Goal: Information Seeking & Learning: Find specific fact

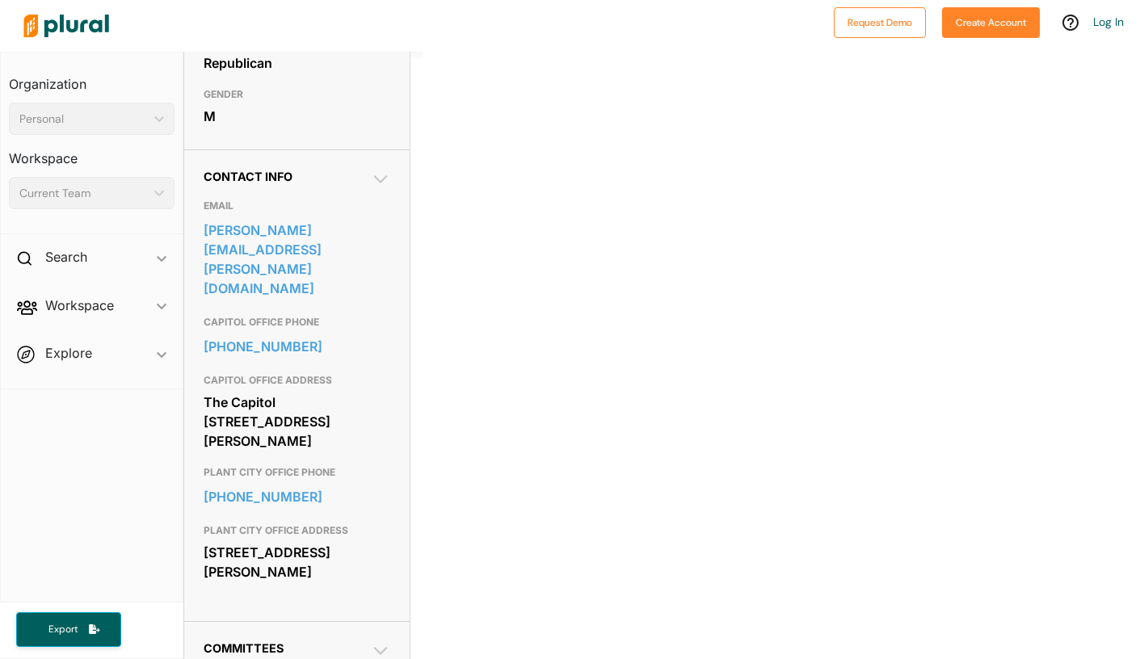
scroll to position [412, 0]
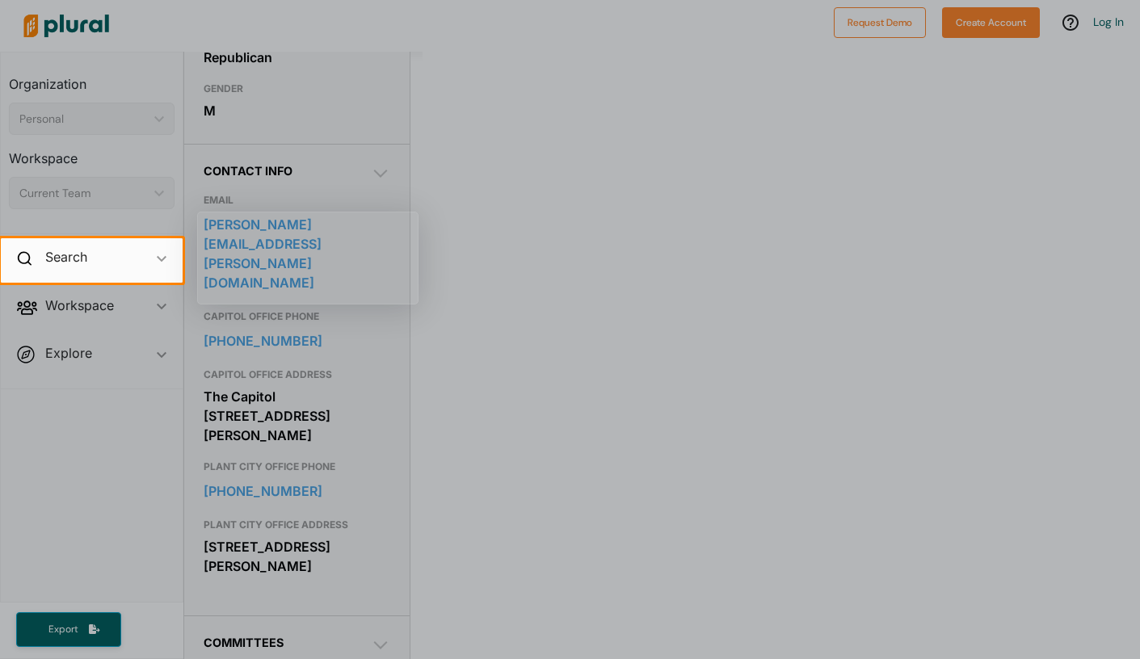
click at [502, 255] on div at bounding box center [661, 260] width 957 height 44
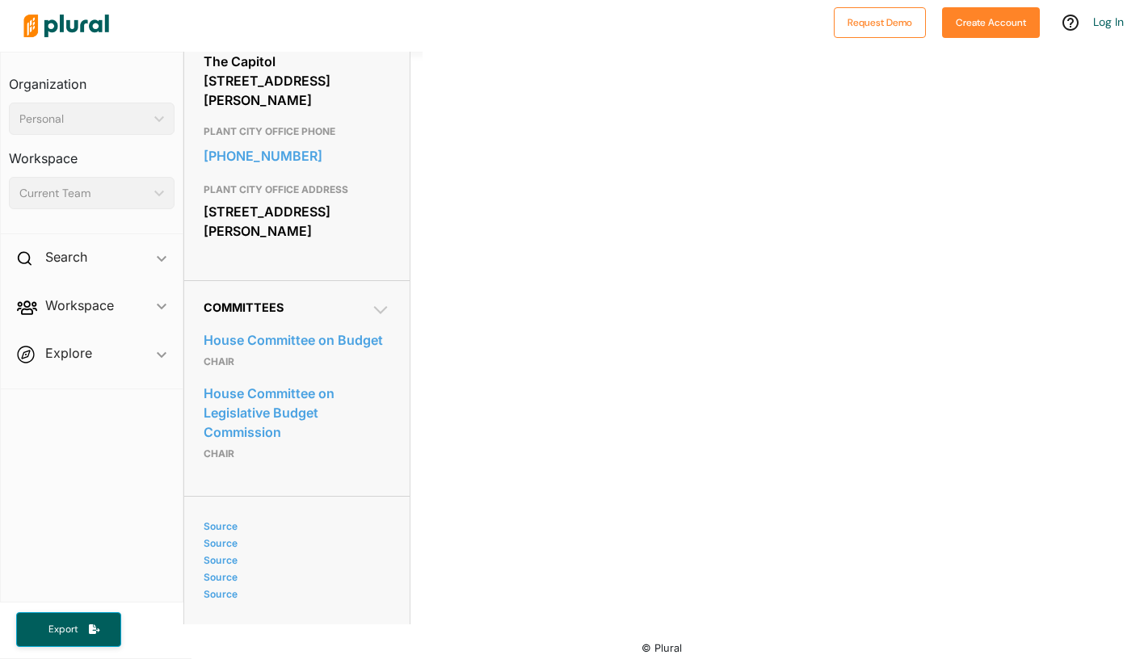
scroll to position [0, 0]
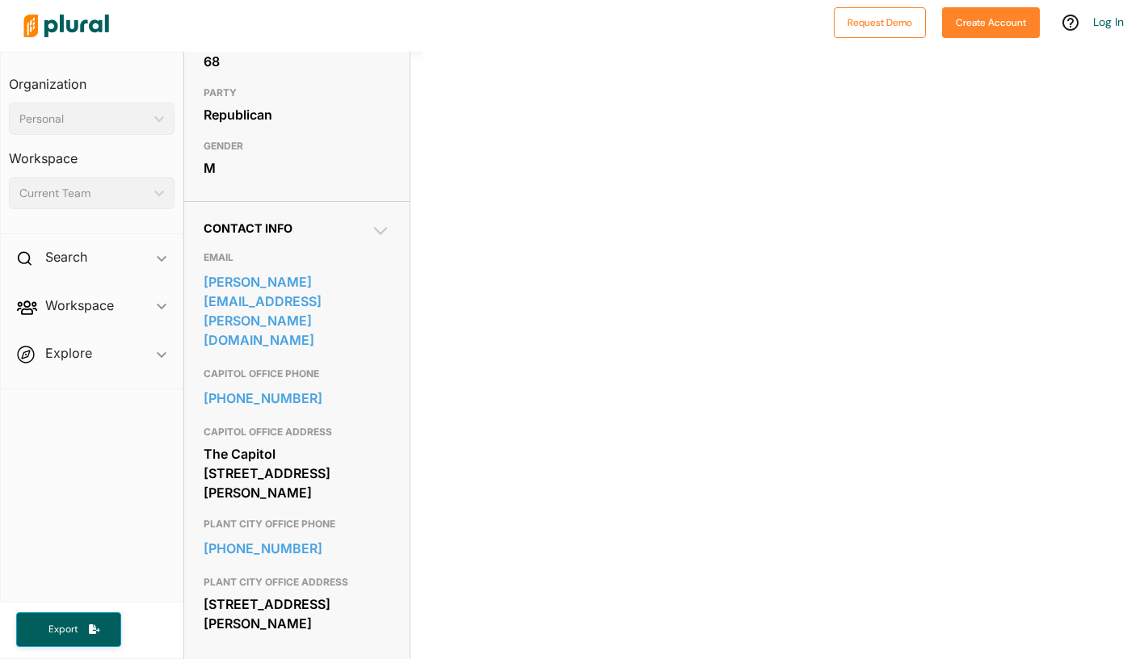
scroll to position [367, 0]
